Goal: Transaction & Acquisition: Purchase product/service

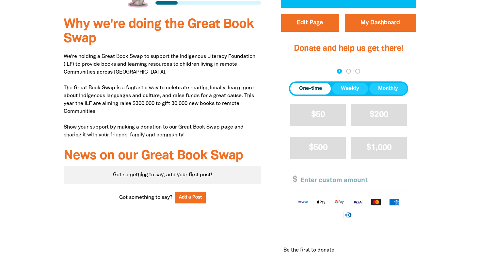
scroll to position [295, 0]
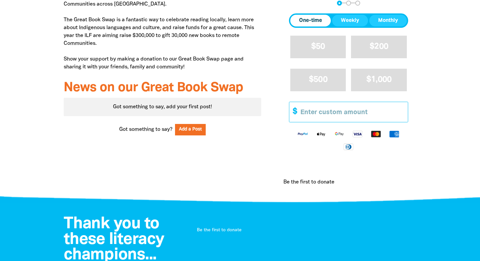
click at [353, 112] on input "Other Amount" at bounding box center [352, 112] width 112 height 20
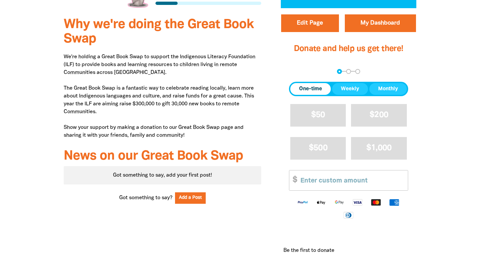
scroll to position [229, 0]
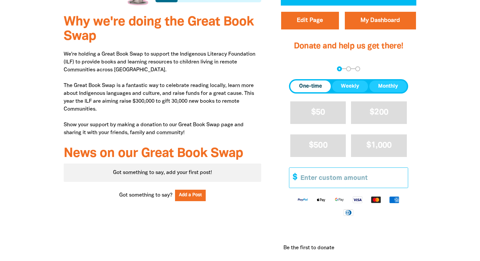
click at [355, 178] on input "Other Amount" at bounding box center [352, 177] width 112 height 20
click at [402, 175] on input "1" at bounding box center [352, 177] width 112 height 20
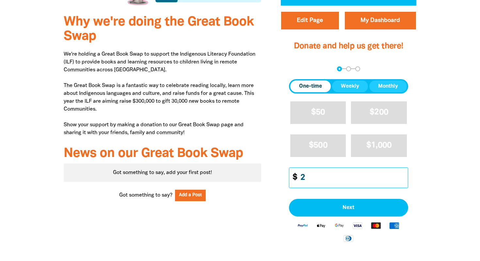
click at [402, 175] on input "2" at bounding box center [352, 177] width 112 height 20
click at [402, 175] on input "3" at bounding box center [352, 177] width 112 height 20
click at [402, 175] on input "4" at bounding box center [352, 177] width 112 height 20
click at [403, 179] on input "3" at bounding box center [352, 177] width 112 height 20
click at [403, 179] on input "2" at bounding box center [352, 177] width 112 height 20
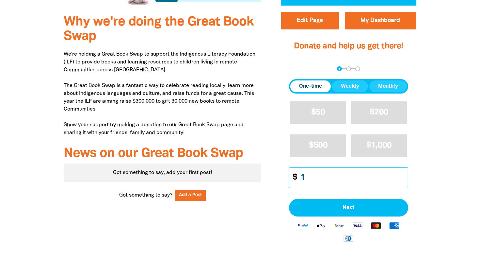
click at [403, 179] on input "1" at bounding box center [352, 177] width 112 height 20
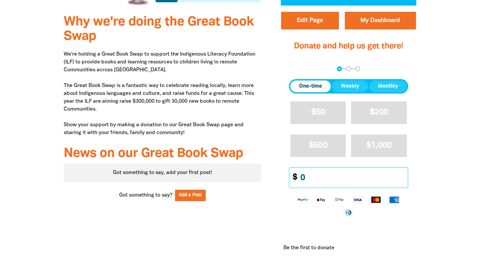
click at [403, 179] on input "0" at bounding box center [352, 177] width 112 height 20
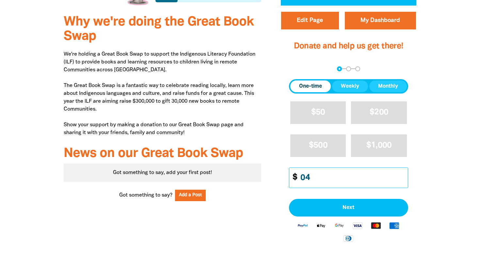
type input "0"
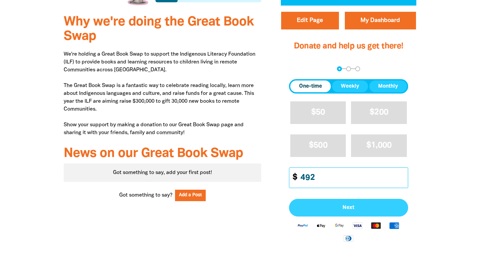
type input "492"
click at [345, 207] on span "Next" at bounding box center [348, 207] width 105 height 5
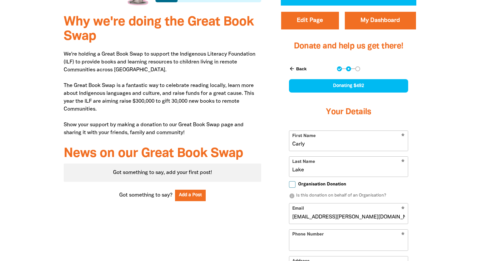
select select "AU"
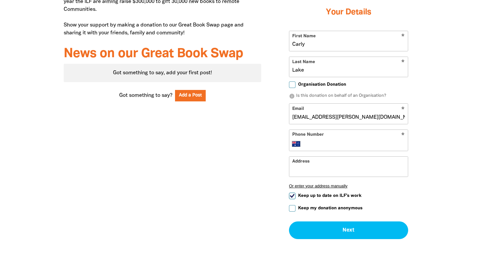
scroll to position [332, 0]
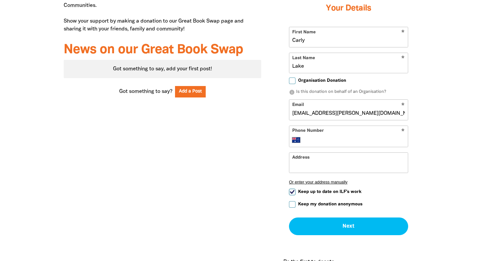
click at [293, 82] on input "Organisation Donation" at bounding box center [292, 80] width 7 height 7
checkbox input "true"
select select "AU"
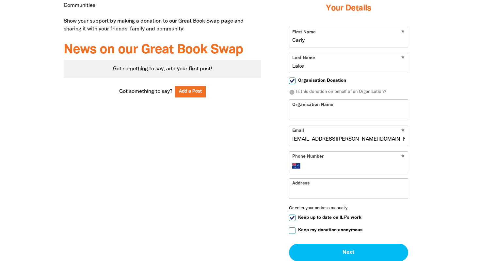
click at [311, 115] on input "Organisation Name" at bounding box center [348, 110] width 119 height 20
type input "[GEOGRAPHIC_DATA], [GEOGRAPHIC_DATA]"
type input "+61 418 483 588"
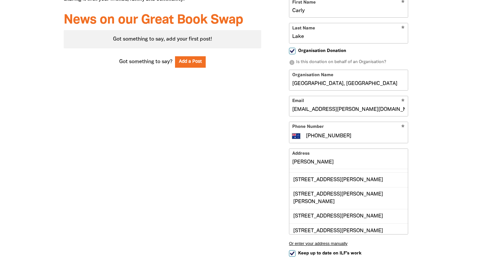
scroll to position [0, 0]
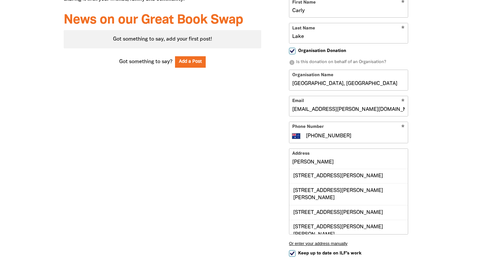
click at [326, 163] on input "cox cres" at bounding box center [348, 159] width 119 height 20
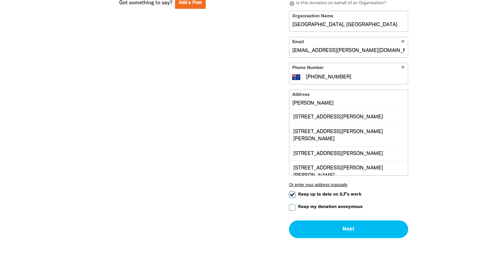
scroll to position [425, 0]
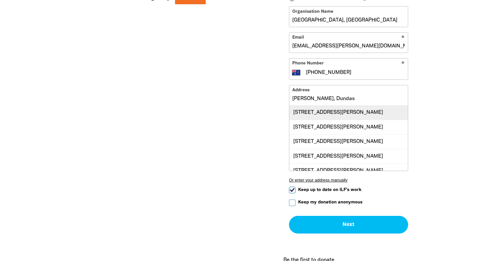
click at [335, 111] on div "2 Cox Crescent, DUNDAS VALLEY NSW 2117" at bounding box center [348, 112] width 119 height 14
type input "2 Cox Crescent, DUNDAS VALLEY NSW 2117"
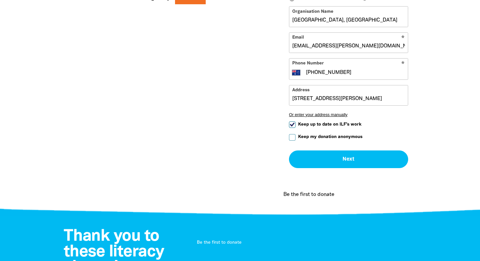
click at [294, 124] on input "Keep up to date on ILF's work" at bounding box center [292, 124] width 7 height 7
checkbox input "false"
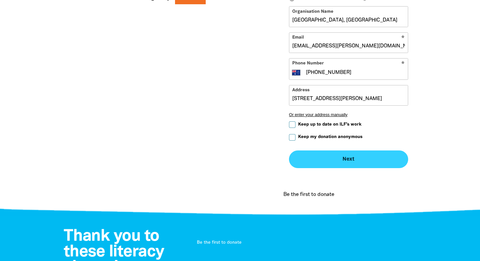
click at [340, 157] on button "Next chevron_right" at bounding box center [348, 159] width 119 height 18
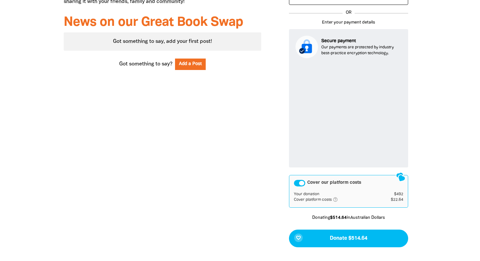
scroll to position [361, 0]
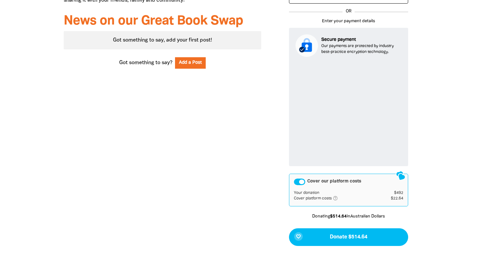
click at [300, 183] on div "Cover our platform costs" at bounding box center [299, 181] width 11 height 7
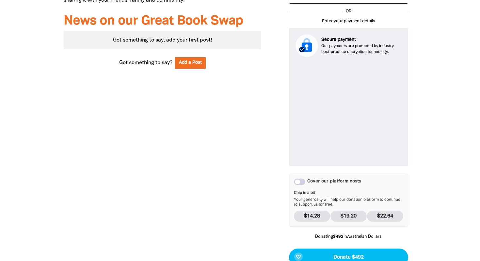
click at [300, 183] on div "Cover our platform costs" at bounding box center [299, 181] width 11 height 7
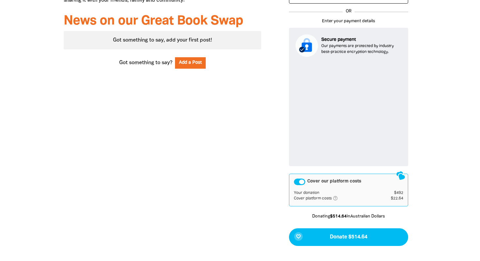
click at [300, 183] on div "Cover our platform costs" at bounding box center [299, 181] width 11 height 7
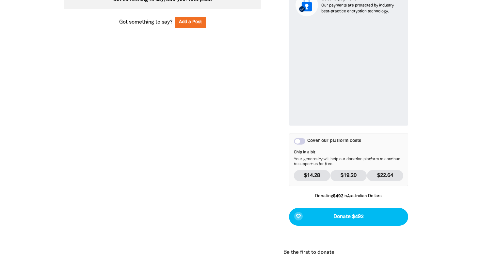
scroll to position [408, 0]
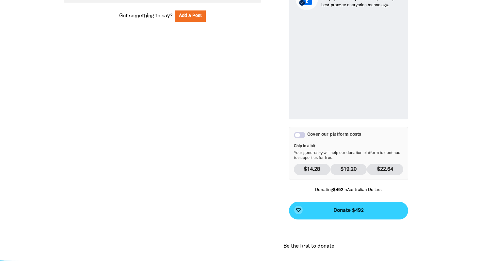
click at [342, 210] on span "Donate $492" at bounding box center [348, 210] width 30 height 5
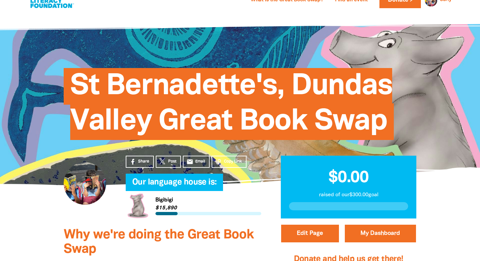
scroll to position [0, 0]
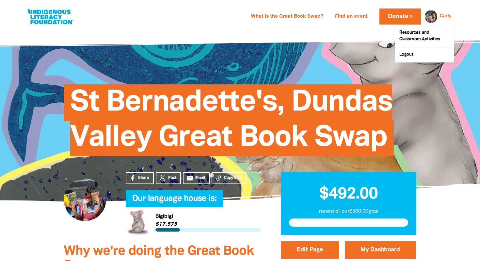
click at [431, 15] on div at bounding box center [430, 16] width 16 height 16
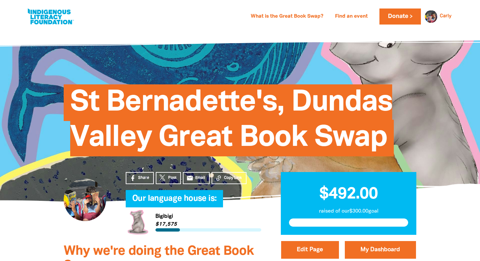
click at [48, 15] on link at bounding box center [50, 17] width 49 height 20
select select "primary-school"
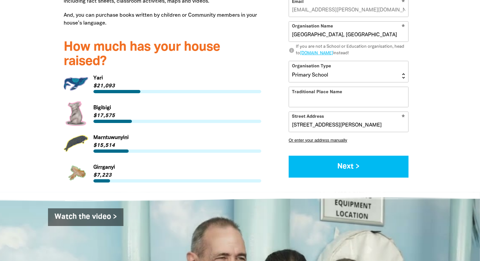
scroll to position [873, 0]
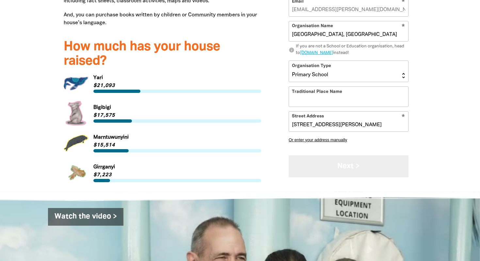
click at [336, 155] on button "Next >" at bounding box center [349, 166] width 120 height 22
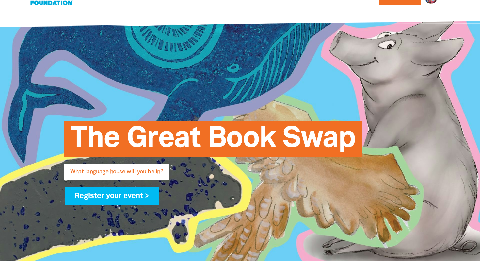
scroll to position [0, 0]
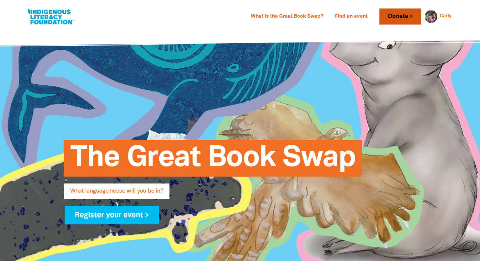
click at [405, 19] on link "Donate" at bounding box center [399, 16] width 41 height 16
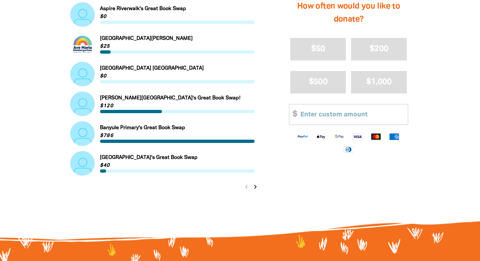
scroll to position [685, 0]
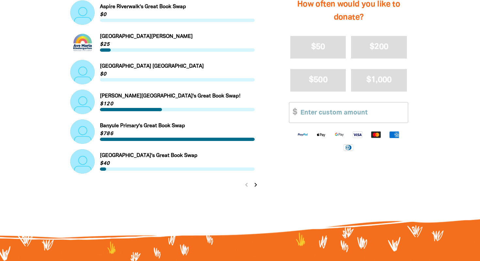
click at [255, 183] on icon "chevron_right" at bounding box center [256, 185] width 8 height 8
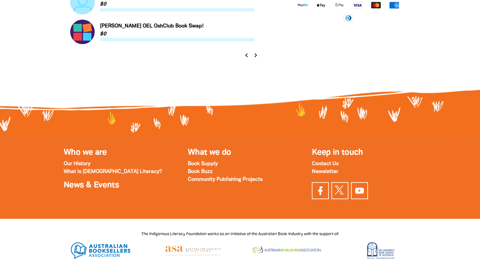
scroll to position [684, 0]
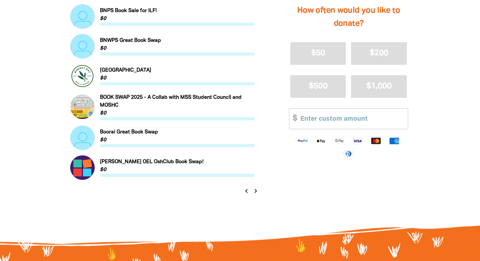
click at [256, 190] on icon "chevron_right" at bounding box center [256, 191] width 8 height 8
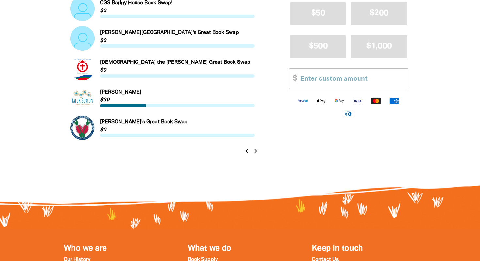
scroll to position [702, 0]
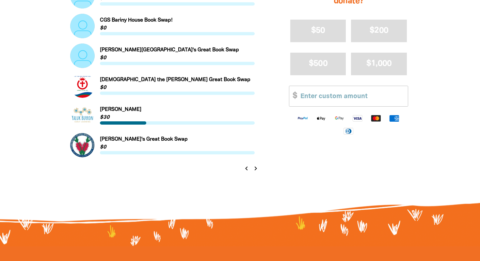
click at [255, 168] on icon "chevron_right" at bounding box center [256, 168] width 8 height 8
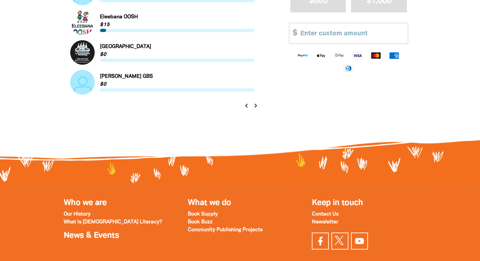
scroll to position [762, 0]
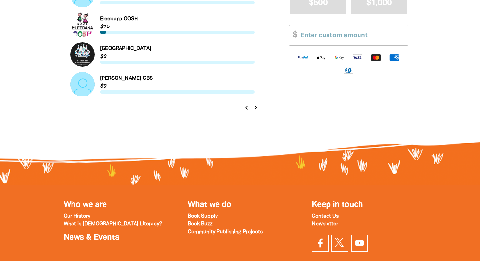
click at [256, 108] on icon "chevron_right" at bounding box center [256, 108] width 8 height 8
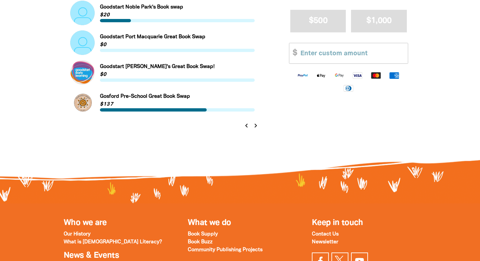
scroll to position [741, 0]
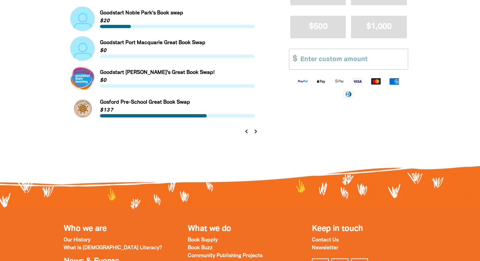
click at [257, 128] on icon "chevron_right" at bounding box center [256, 131] width 8 height 8
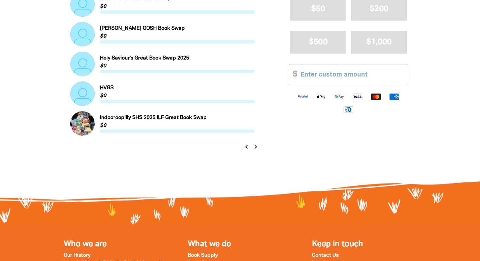
scroll to position [723, 0]
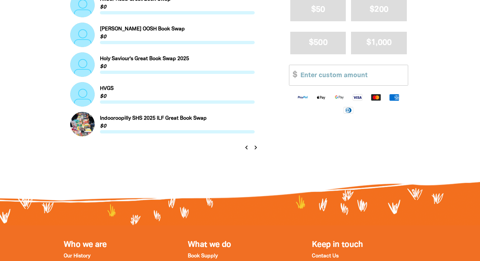
click at [257, 145] on icon "chevron_right" at bounding box center [256, 147] width 8 height 8
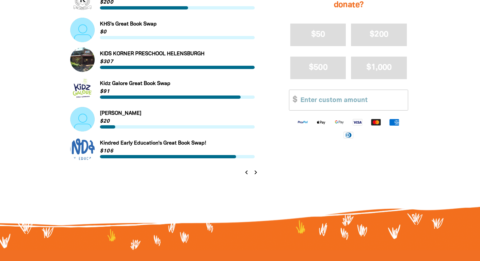
scroll to position [694, 0]
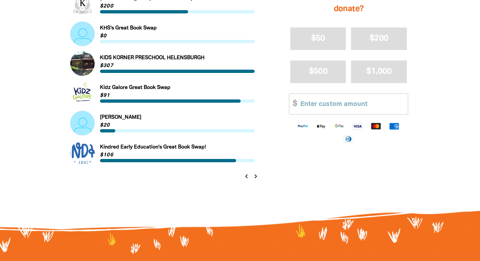
click at [256, 174] on icon "chevron_right" at bounding box center [256, 176] width 8 height 8
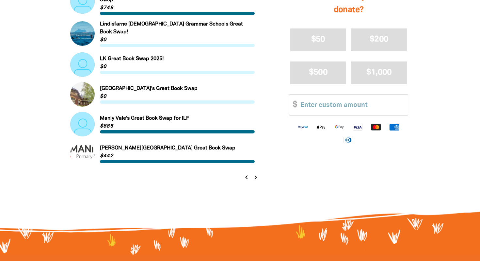
scroll to position [697, 0]
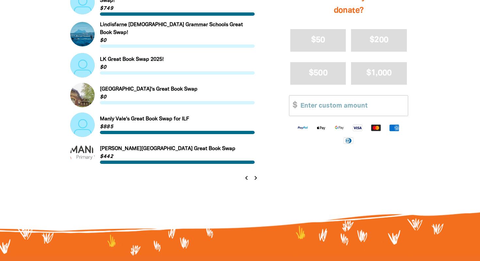
click at [254, 174] on icon "chevron_right" at bounding box center [256, 178] width 8 height 8
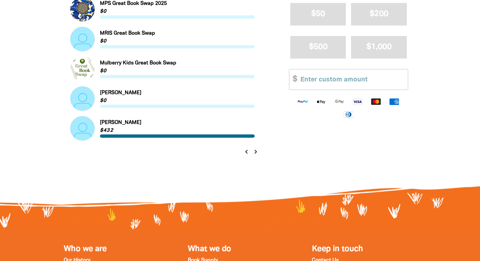
scroll to position [718, 0]
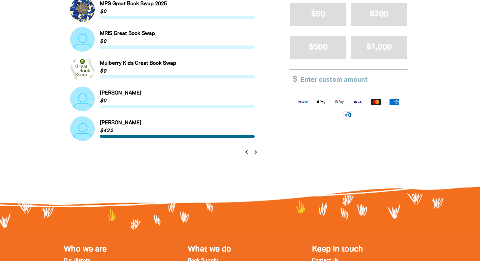
click at [254, 151] on icon "chevron_right" at bounding box center [256, 152] width 8 height 8
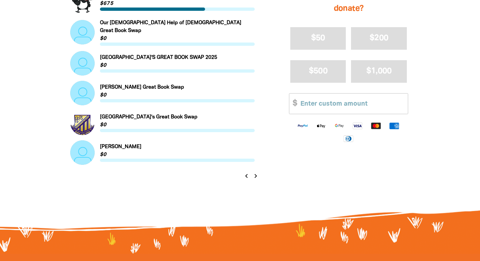
scroll to position [697, 0]
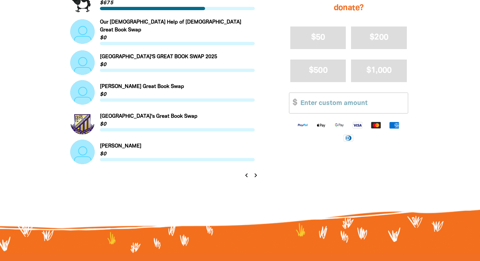
click at [255, 171] on icon "chevron_right" at bounding box center [256, 175] width 8 height 8
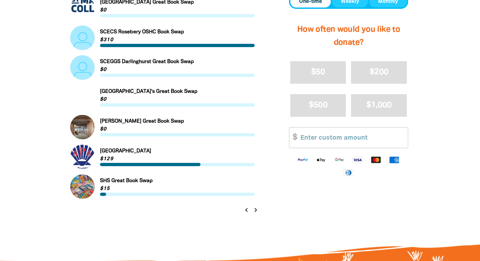
scroll to position [668, 0]
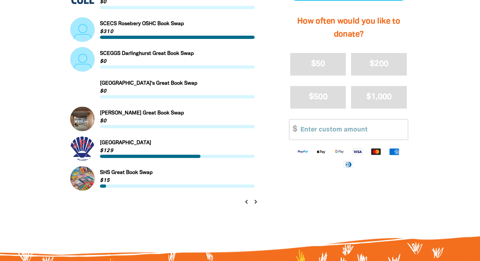
click at [256, 200] on icon "chevron_right" at bounding box center [256, 202] width 8 height 8
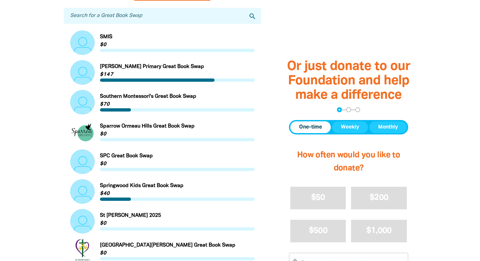
scroll to position [171, 0]
